Goal: Information Seeking & Learning: Learn about a topic

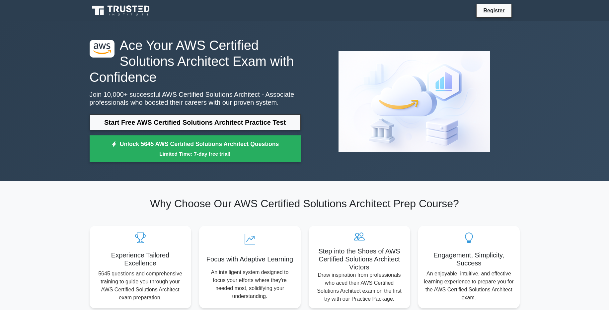
click at [240, 124] on link "Start Free AWS Certified Solutions Architect Practice Test" at bounding box center [195, 122] width 211 height 16
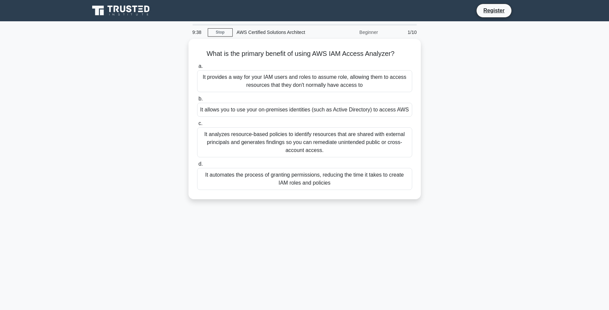
click at [304, 175] on div "It automates the process of granting permissions, reducing the time it takes to…" at bounding box center [304, 179] width 215 height 22
click at [197, 166] on input "d. It automates the process of granting permissions, reducing the time it takes…" at bounding box center [197, 164] width 0 height 4
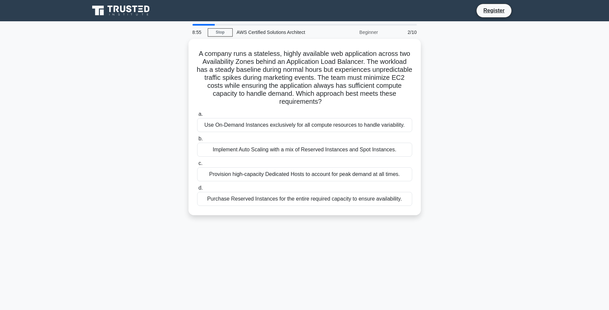
click at [284, 149] on div "Implement Auto Scaling with a mix of Reserved Instances and Spot Instances." at bounding box center [304, 149] width 215 height 14
click at [197, 141] on input "b. Implement Auto Scaling with a mix of Reserved Instances and Spot Instances." at bounding box center [197, 138] width 0 height 4
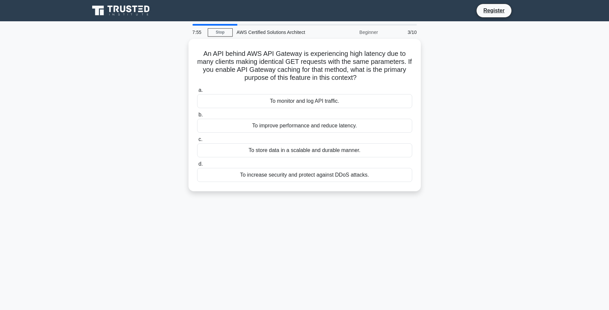
click at [314, 126] on div "To improve performance and reduce latency." at bounding box center [304, 126] width 215 height 14
click at [197, 117] on input "b. To improve performance and reduce latency." at bounding box center [197, 115] width 0 height 4
click at [321, 174] on div "Use the AWS SDK to generate a pre-signed URL with an expiration time" at bounding box center [304, 175] width 215 height 14
click at [197, 166] on input "d. Use the AWS SDK to generate a pre-signed URL with an expiration time" at bounding box center [197, 164] width 0 height 4
